Goal: Navigation & Orientation: Find specific page/section

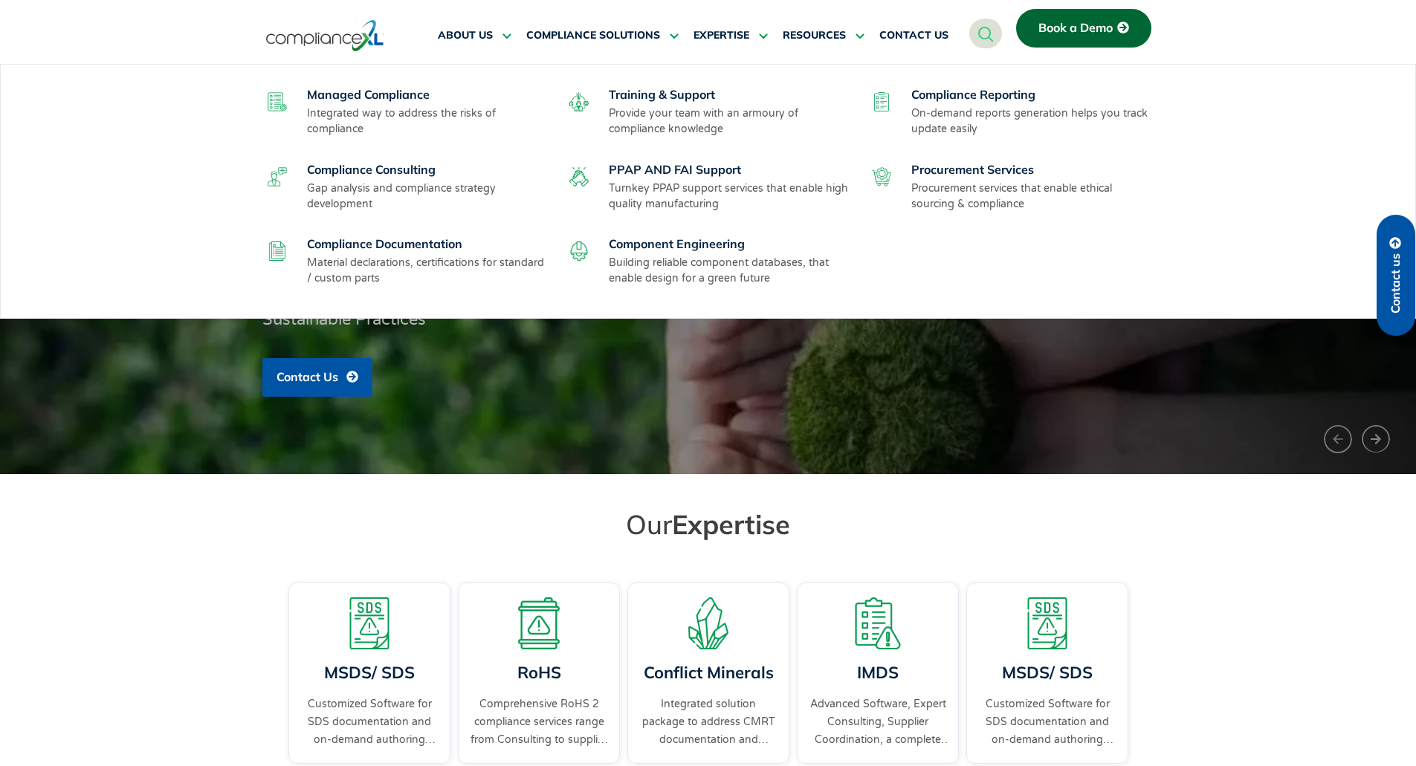
click at [402, 100] on link "Managed Compliance" at bounding box center [368, 94] width 123 height 15
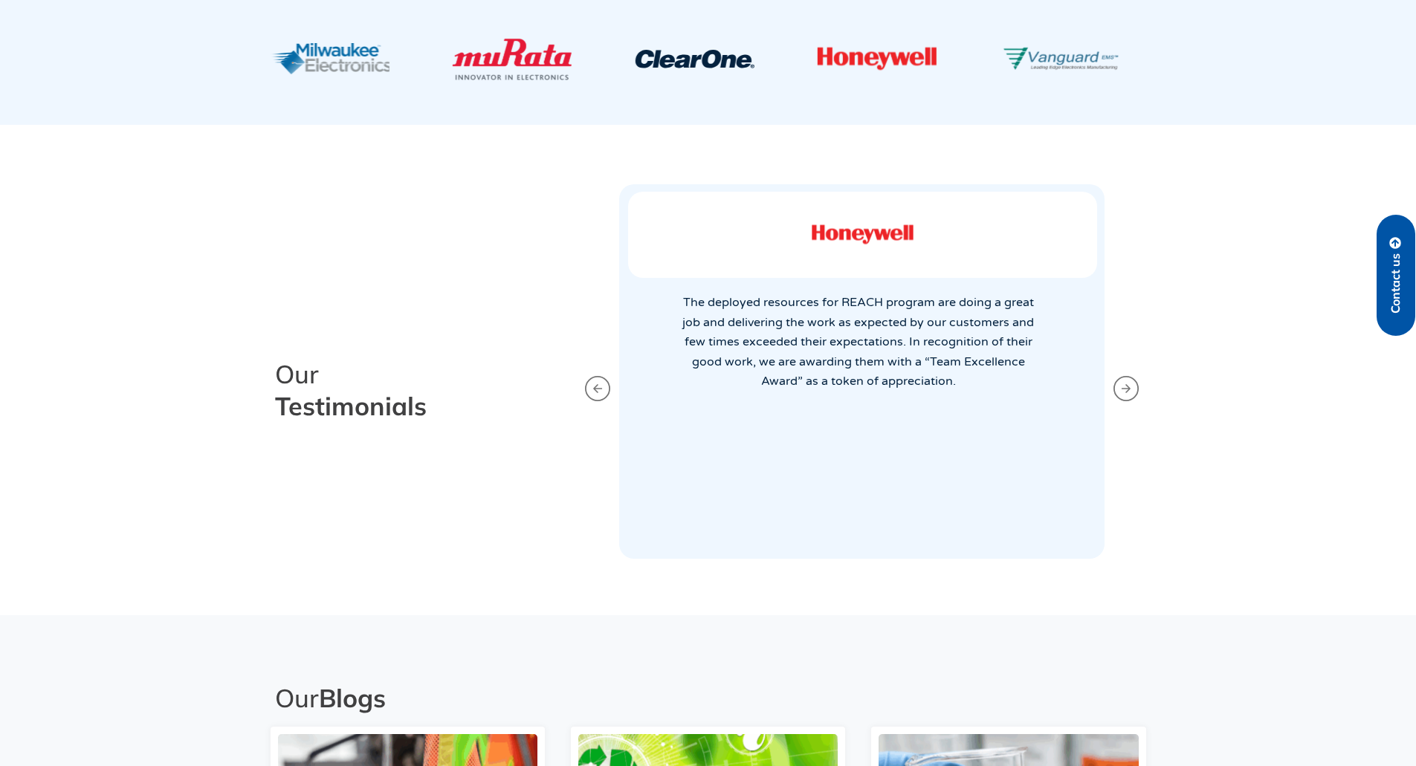
scroll to position [2750, 0]
